Goal: Information Seeking & Learning: Learn about a topic

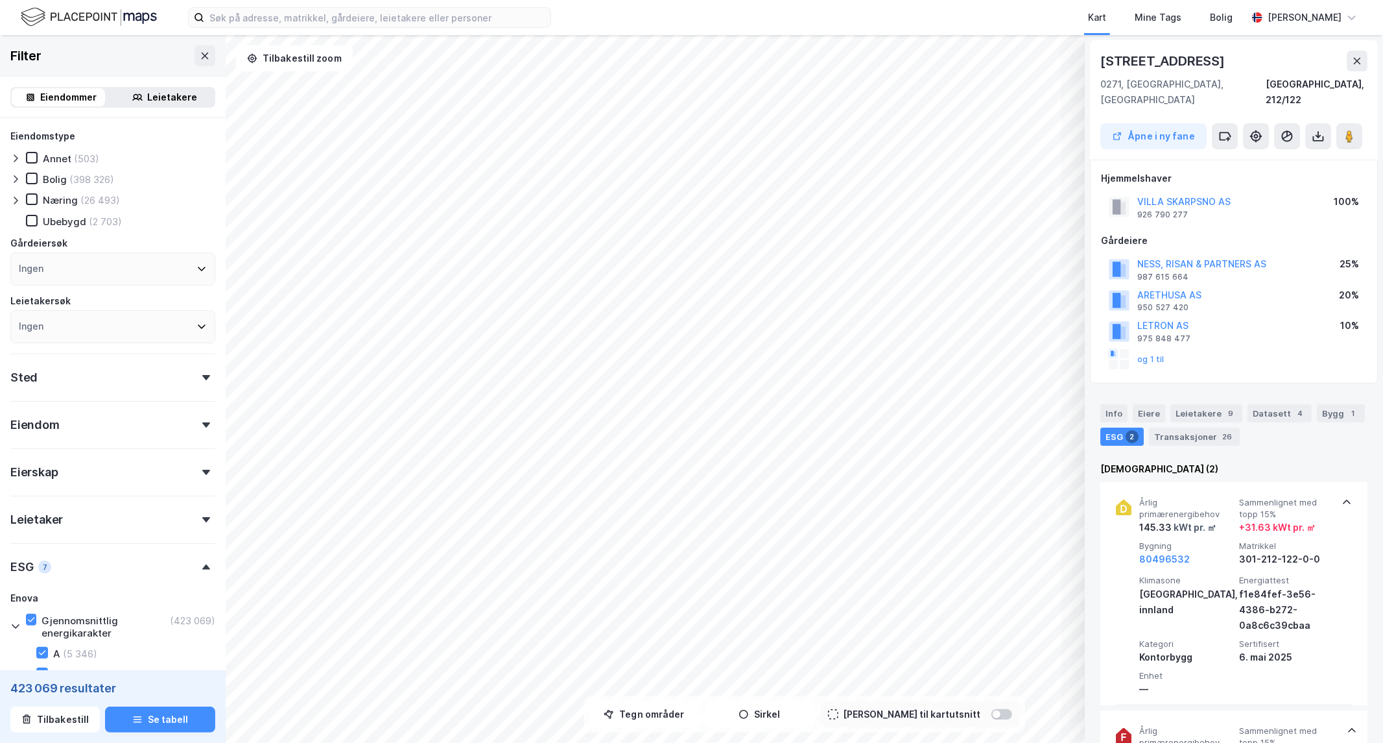
scroll to position [172, 0]
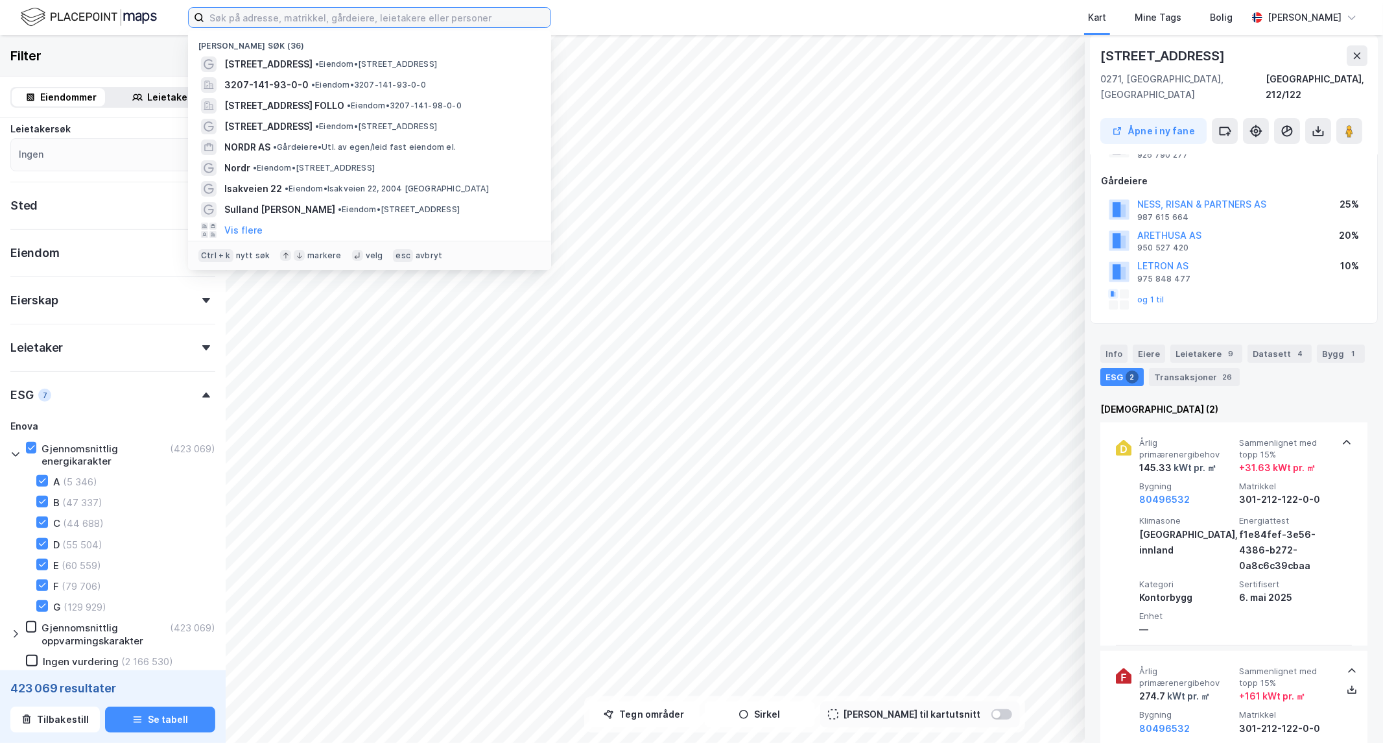
click at [403, 22] on input at bounding box center [377, 17] width 346 height 19
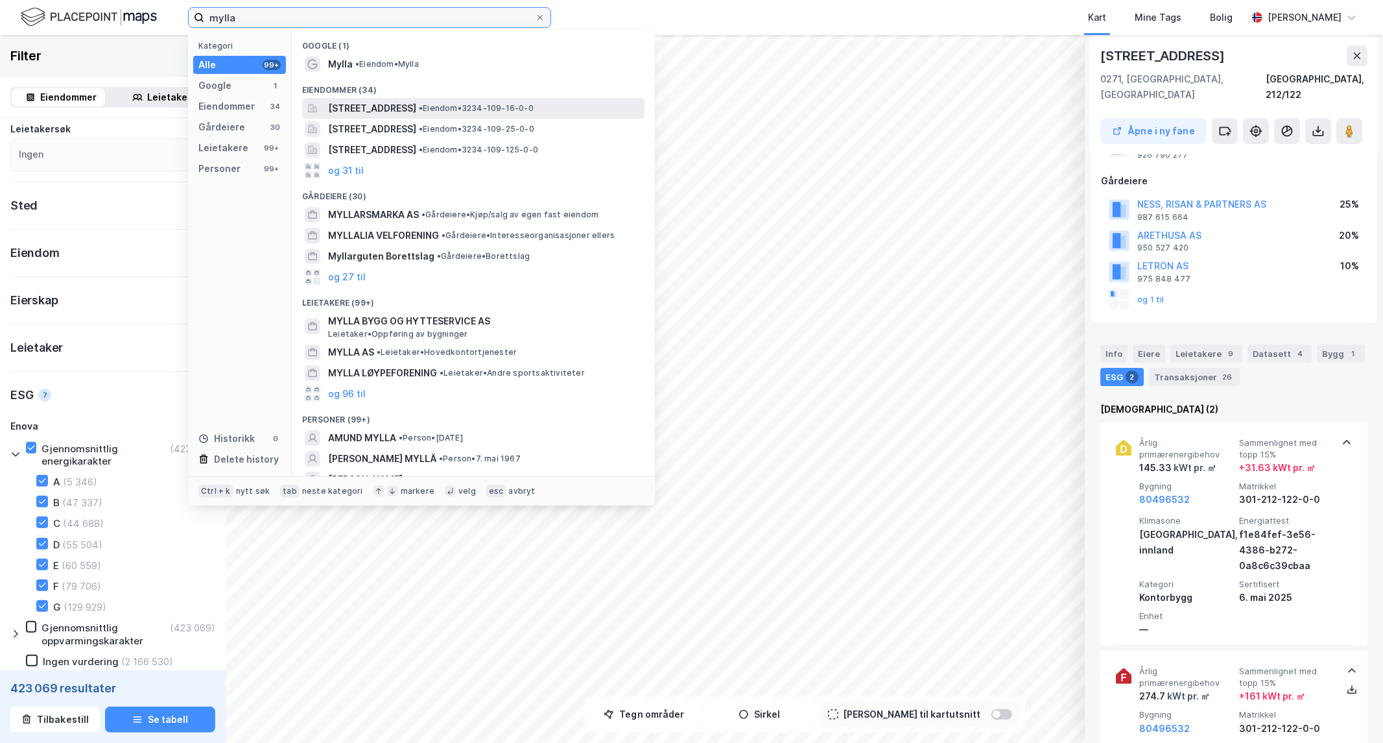
type input "mylla"
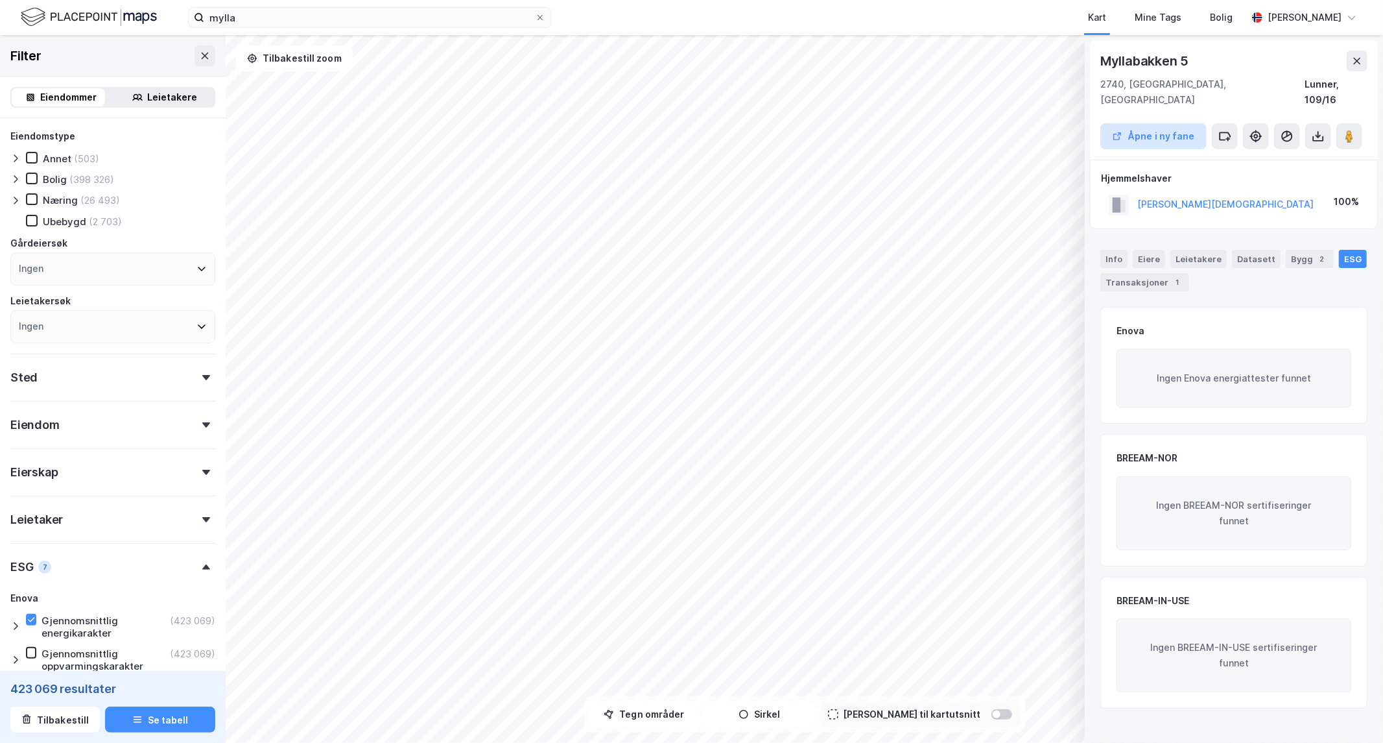
click at [1154, 123] on button "Åpne i ny fane" at bounding box center [1154, 136] width 106 height 26
